Goal: Task Accomplishment & Management: Use online tool/utility

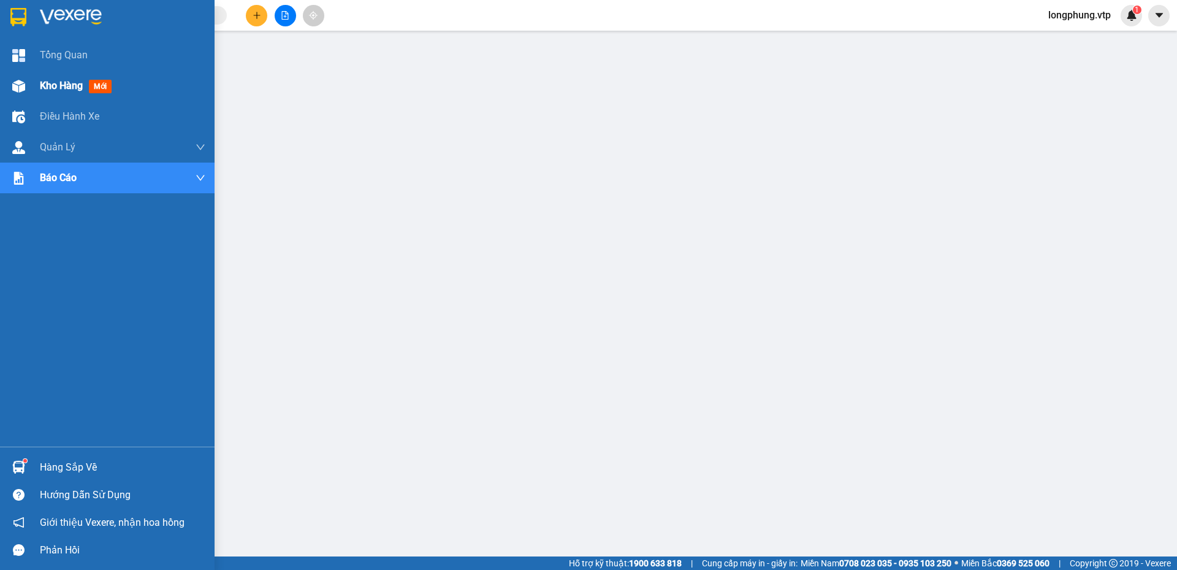
click at [65, 90] on span "Kho hàng" at bounding box center [61, 86] width 43 height 12
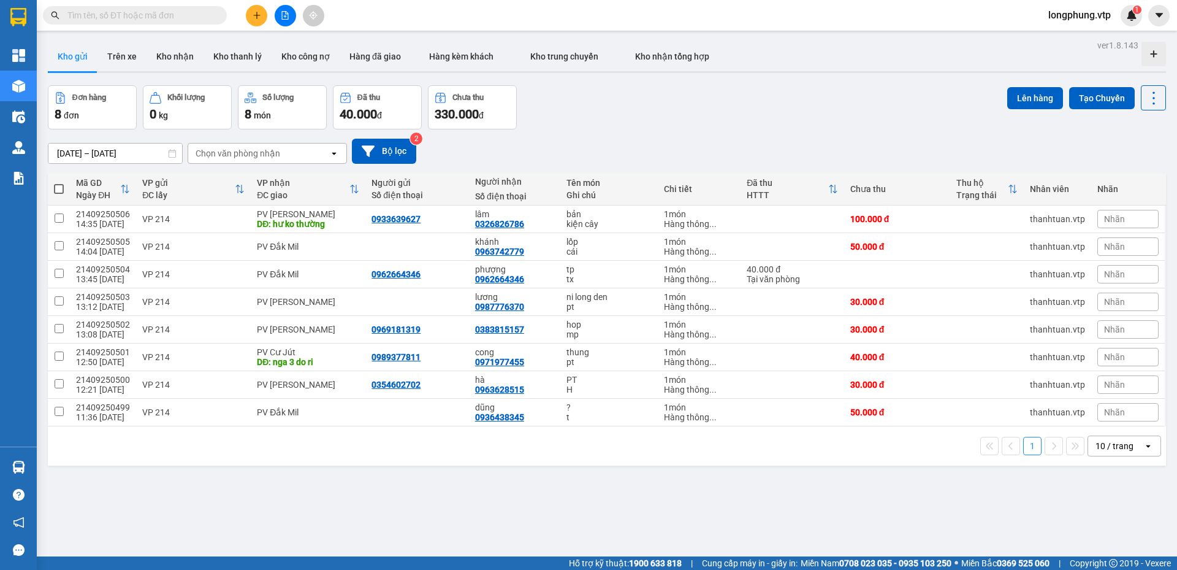
click at [149, 155] on input "[DATE] – [DATE]" at bounding box center [115, 153] width 134 height 20
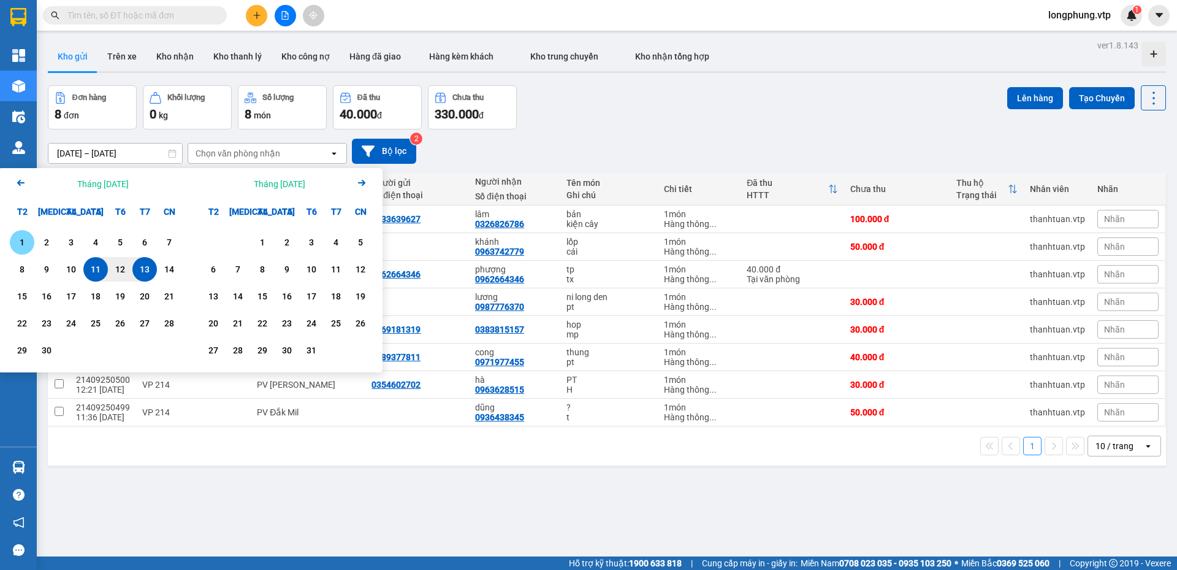
click at [24, 239] on div "1" at bounding box center [21, 242] width 17 height 15
click at [140, 270] on div "13" at bounding box center [144, 269] width 17 height 15
type input "[DATE] – [DATE]"
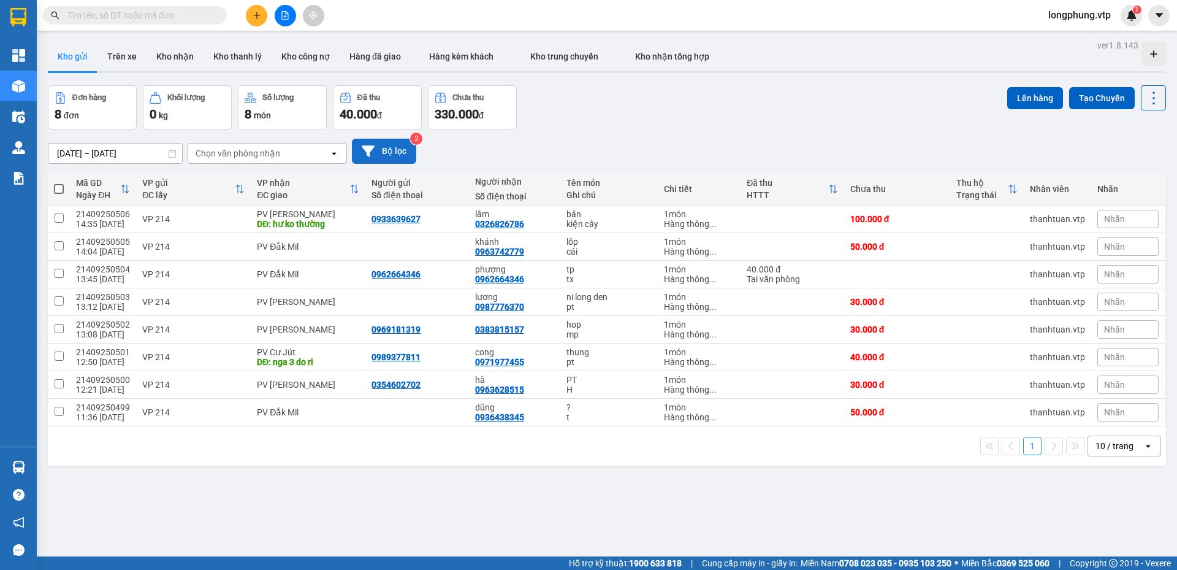
click at [386, 149] on button "Bộ lọc" at bounding box center [384, 151] width 64 height 25
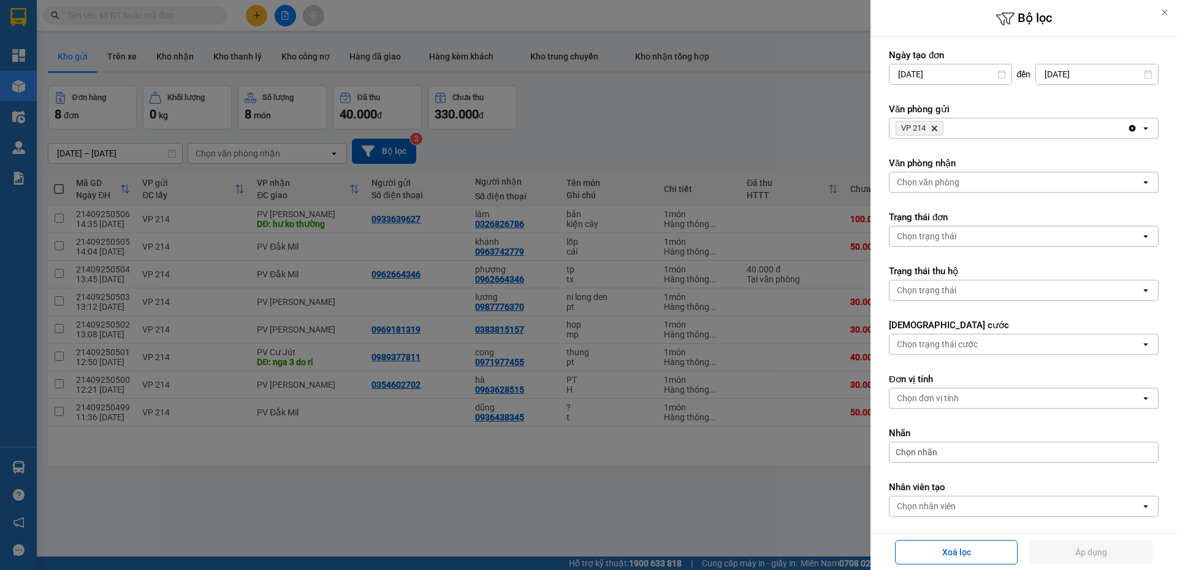
click at [937, 126] on icon "Delete" at bounding box center [934, 127] width 7 height 7
click at [687, 164] on div at bounding box center [588, 285] width 1177 height 570
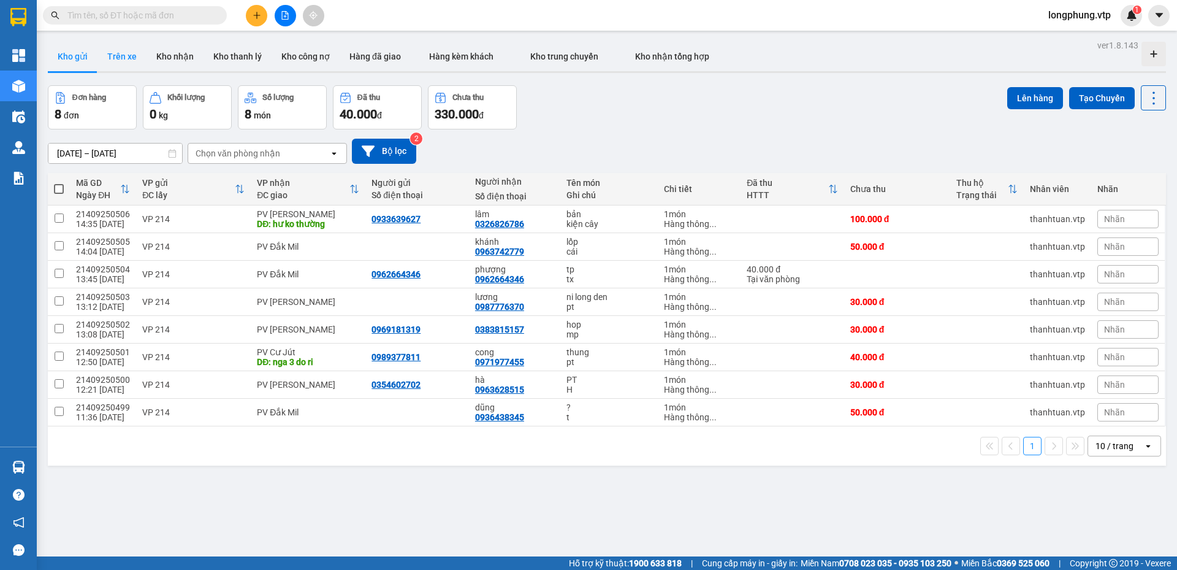
click at [136, 56] on button "Trên xe" at bounding box center [121, 56] width 49 height 29
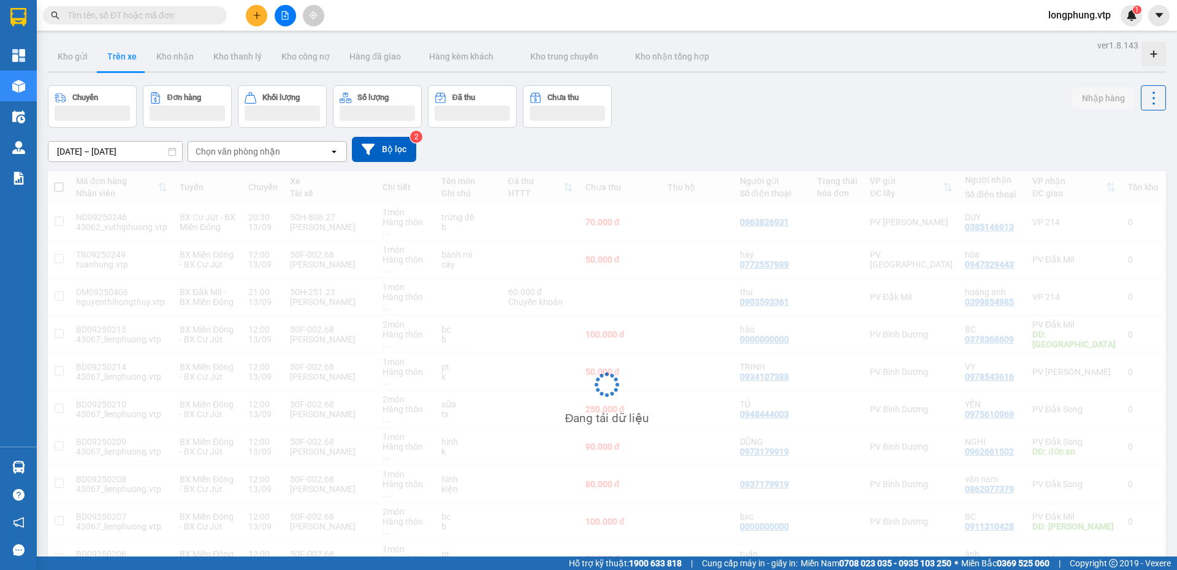
click at [142, 159] on div "ver 1.8.143 Kho gửi Trên xe Kho nhận Kho thanh lý Kho công nợ Hàng đã giao Hàng…" at bounding box center [607, 329] width 1128 height 585
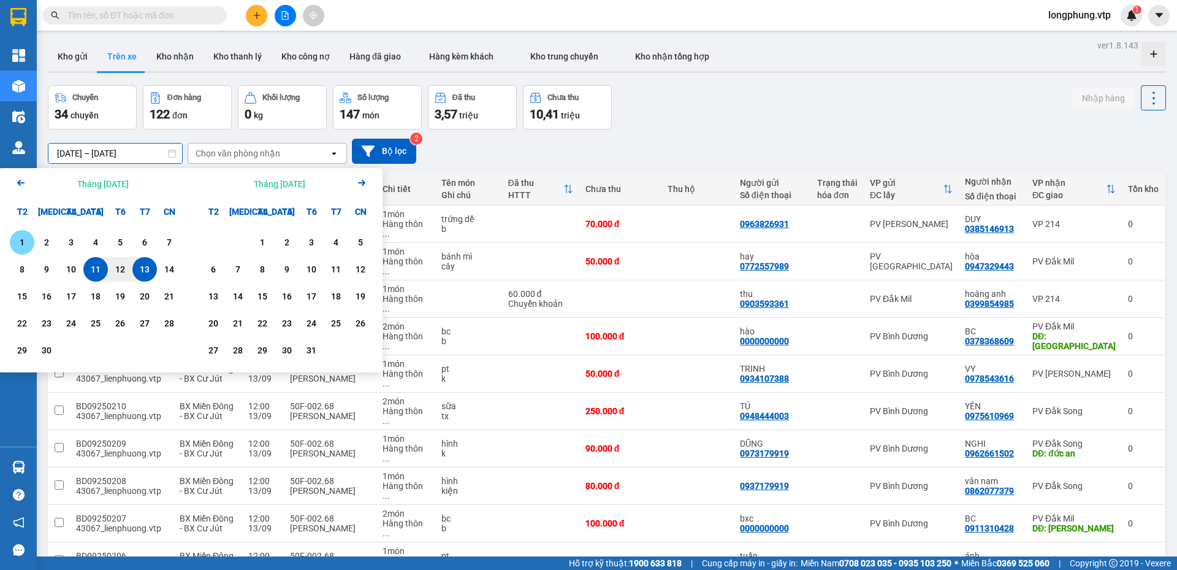
click at [28, 243] on div "1" at bounding box center [21, 242] width 17 height 15
click at [125, 274] on div "12" at bounding box center [120, 269] width 17 height 15
type input "[DATE] – [DATE]"
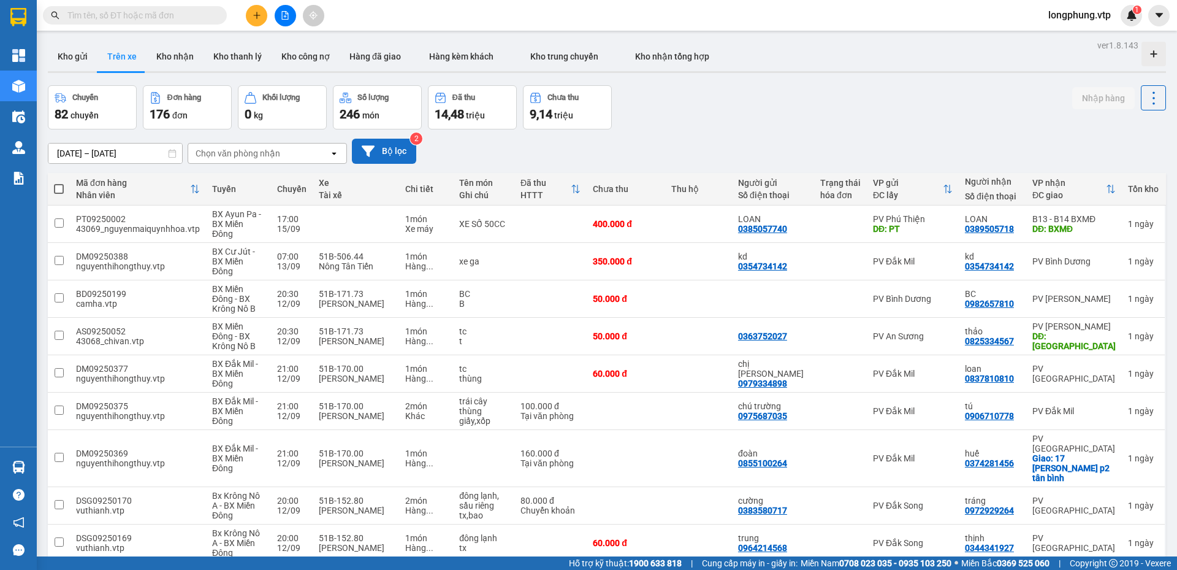
click at [386, 154] on button "Bộ lọc" at bounding box center [384, 151] width 64 height 25
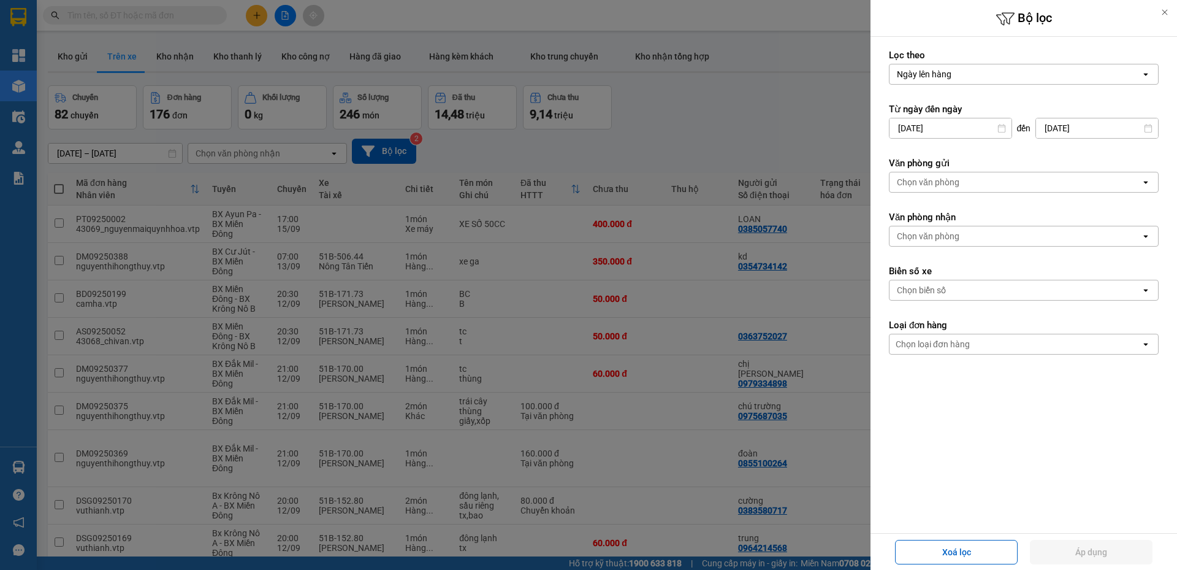
click at [964, 75] on div "Ngày lên hàng" at bounding box center [1015, 74] width 251 height 20
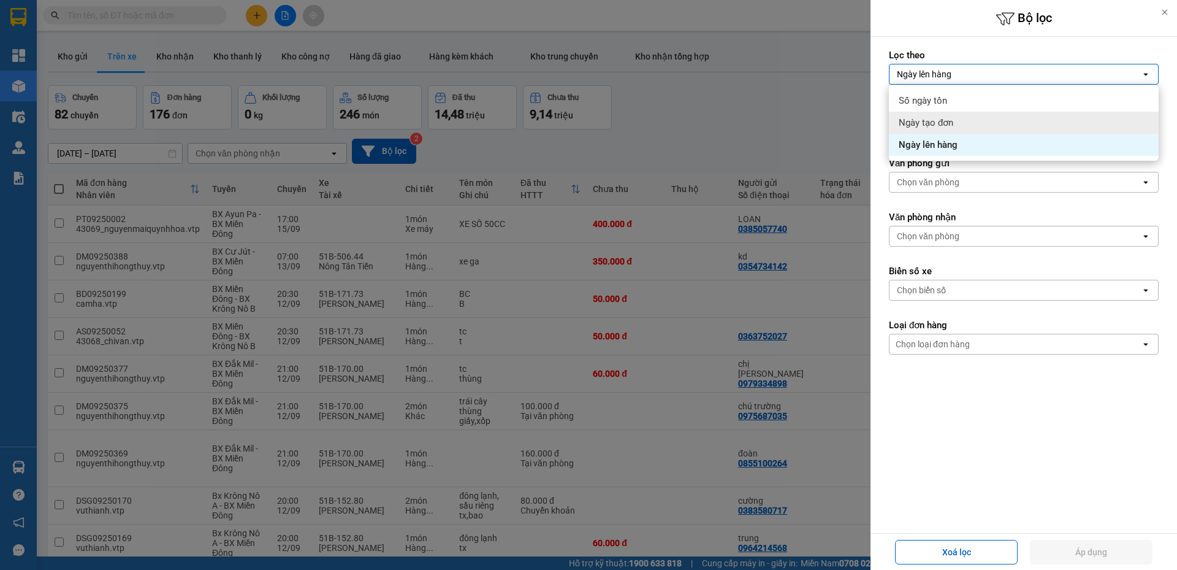
click at [954, 126] on div "Ngày tạo đơn" at bounding box center [1024, 123] width 270 height 22
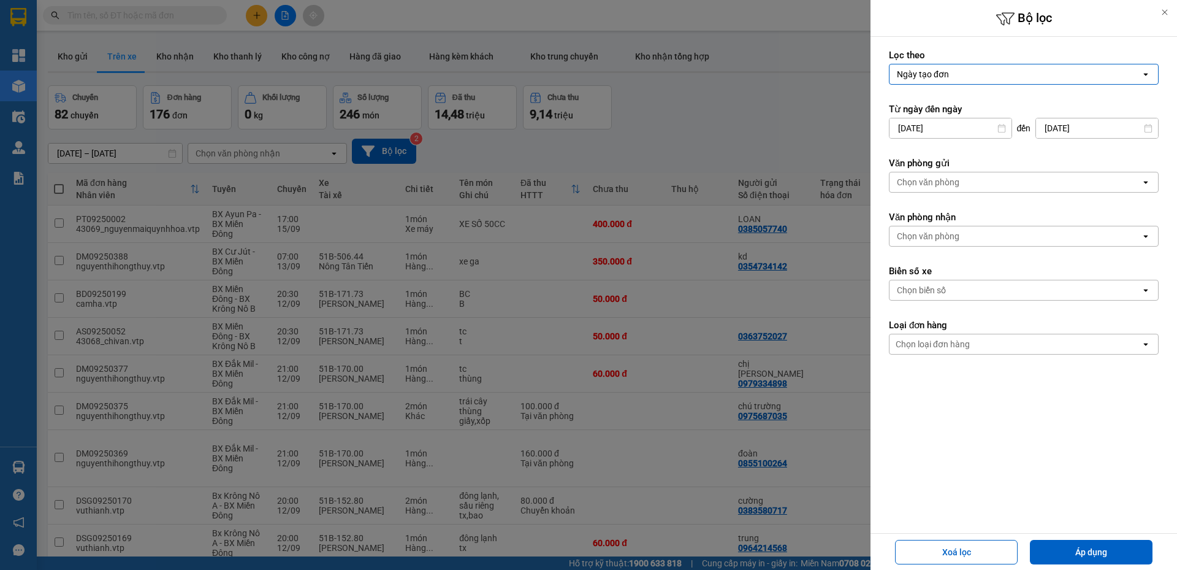
click at [987, 296] on div "Chọn biển số" at bounding box center [1015, 290] width 251 height 20
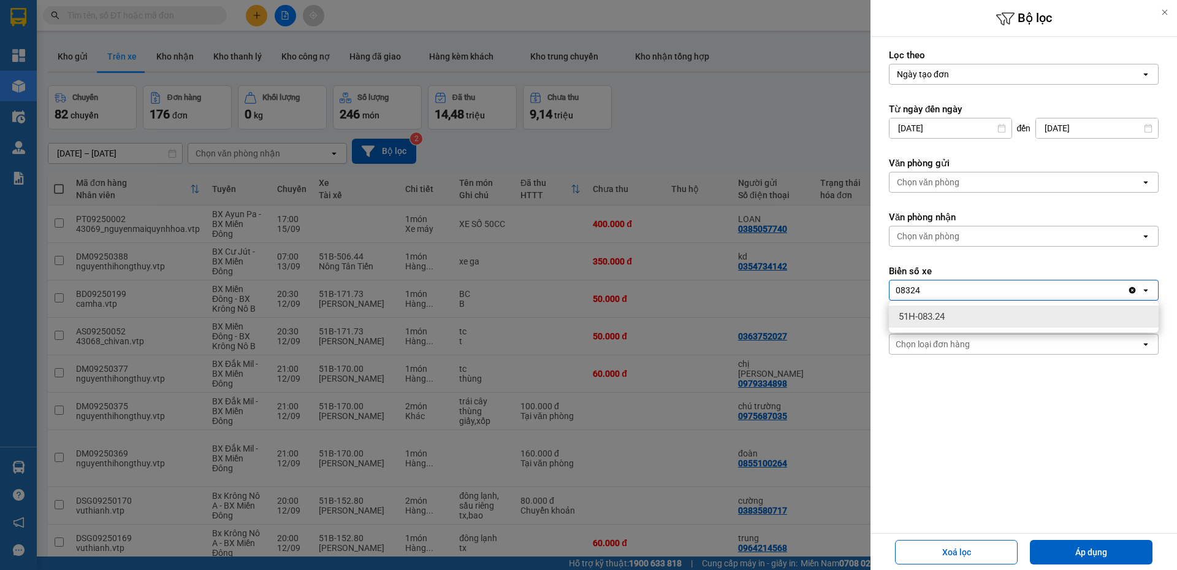
type input "08324"
click at [942, 310] on div "51H-083.24" at bounding box center [1024, 316] width 270 height 22
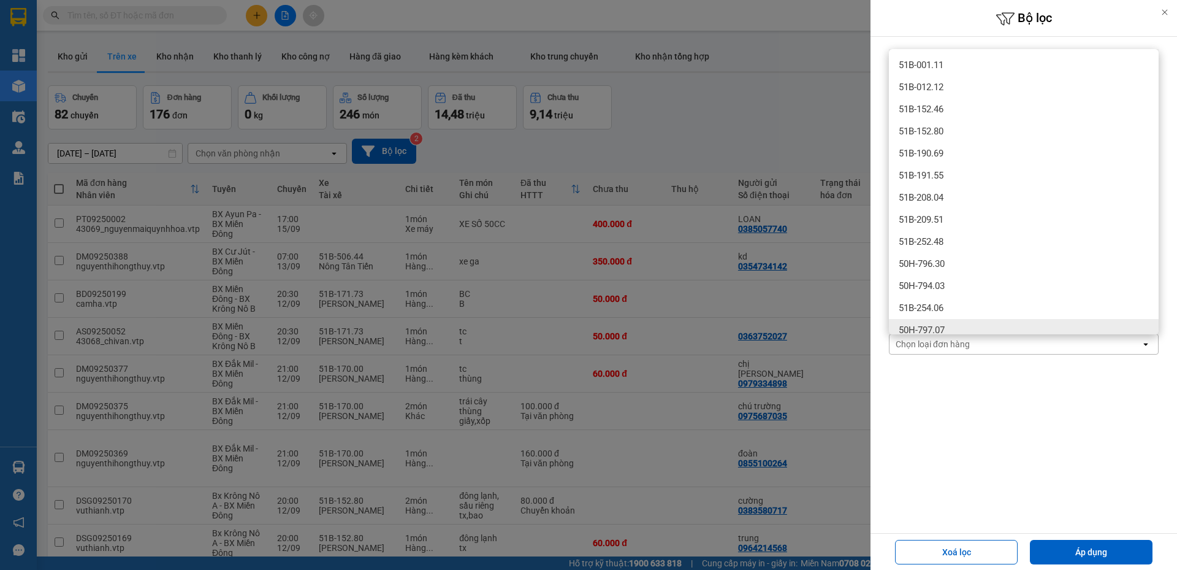
click at [1075, 538] on div "Xoá lọc Áp dụng" at bounding box center [1024, 551] width 300 height 30
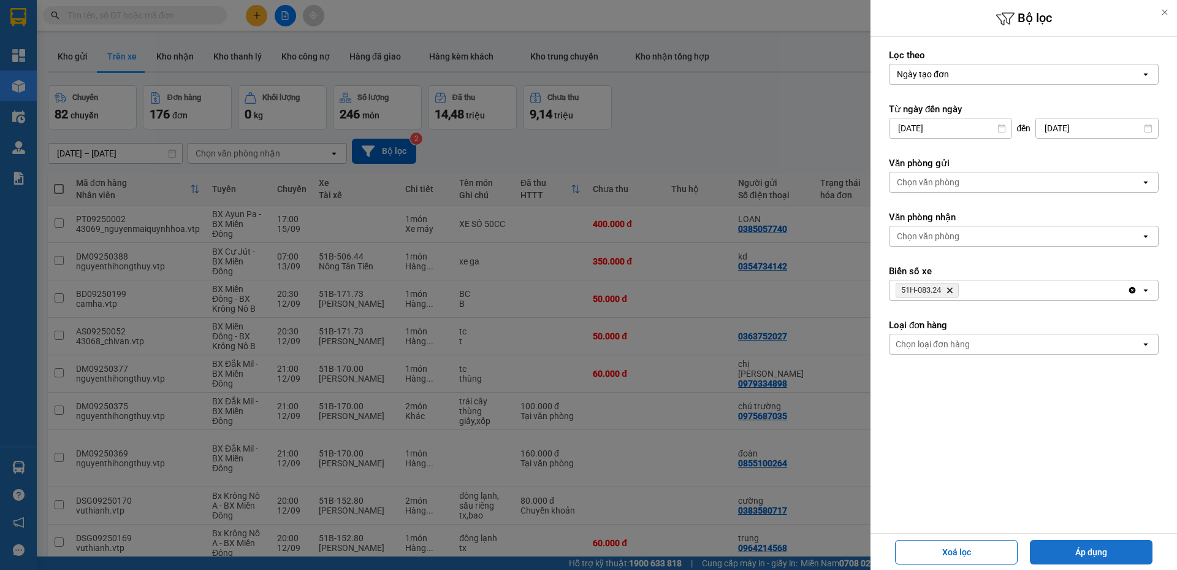
click at [1075, 543] on button "Áp dụng" at bounding box center [1091, 552] width 123 height 25
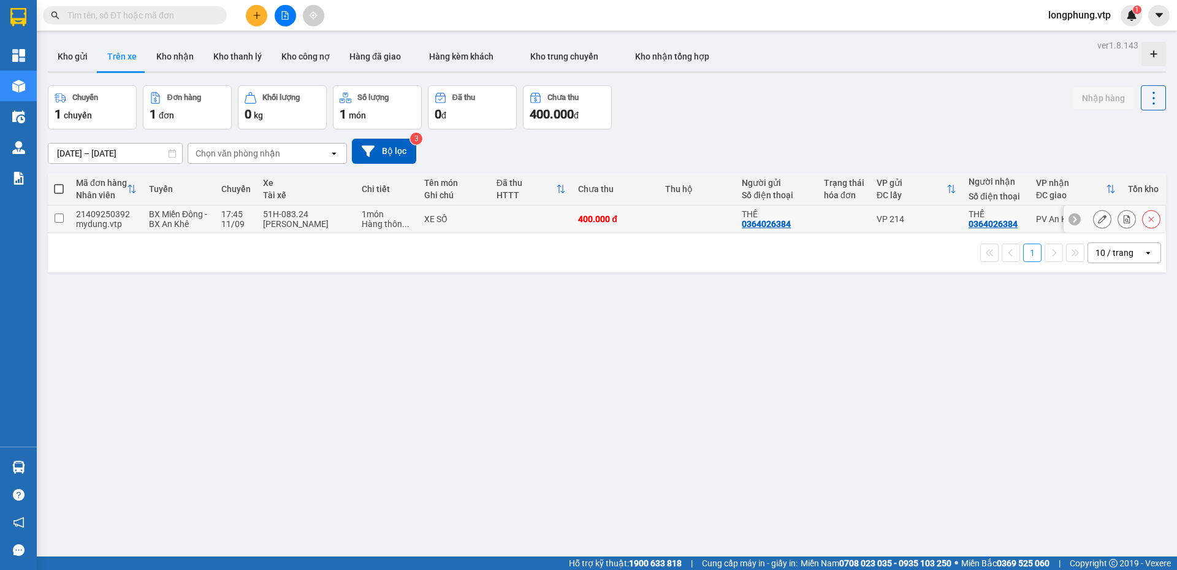
click at [58, 217] on input "checkbox" at bounding box center [59, 217] width 9 height 9
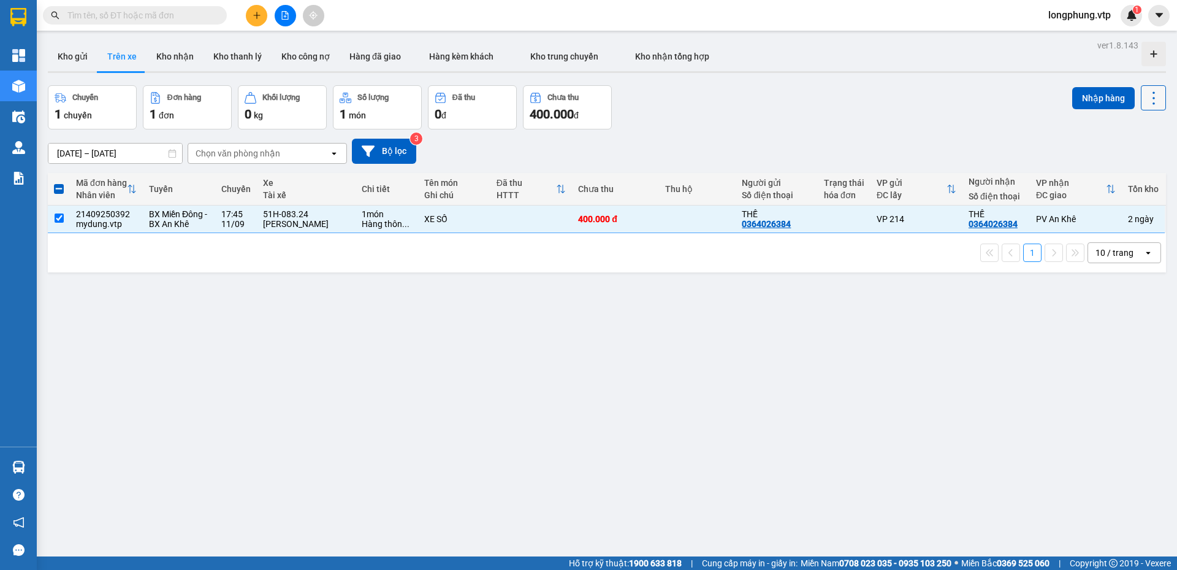
click at [1145, 90] on icon at bounding box center [1153, 98] width 17 height 17
click at [1148, 156] on span "Xóa hoàn toàn" at bounding box center [1131, 153] width 56 height 12
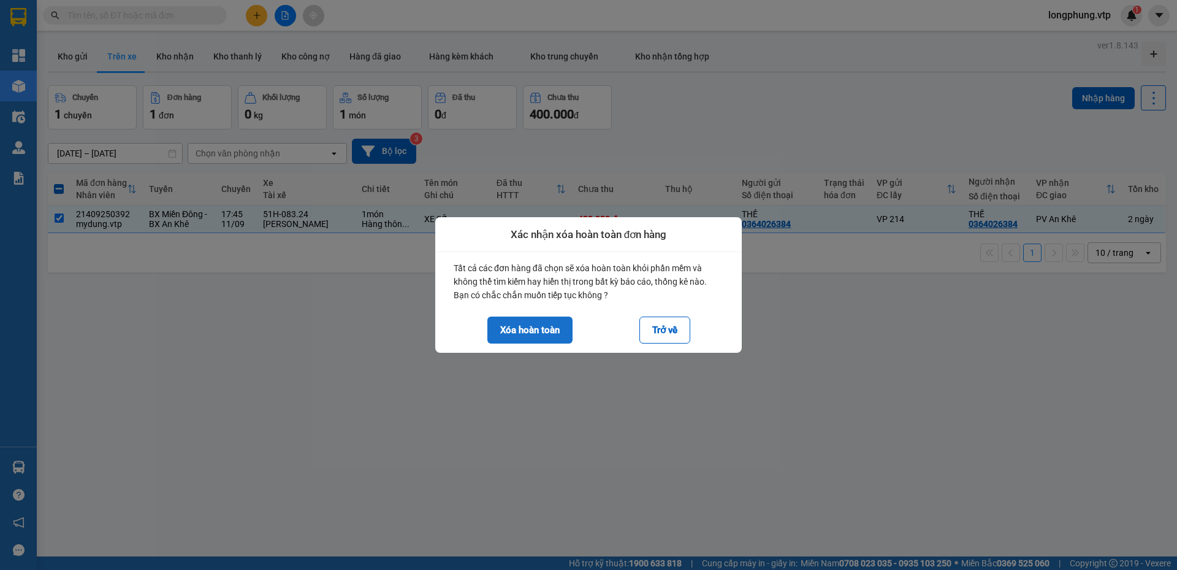
click at [560, 327] on button "Xóa hoàn toàn" at bounding box center [529, 329] width 85 height 27
checkbox input "false"
